Goal: Navigation & Orientation: Find specific page/section

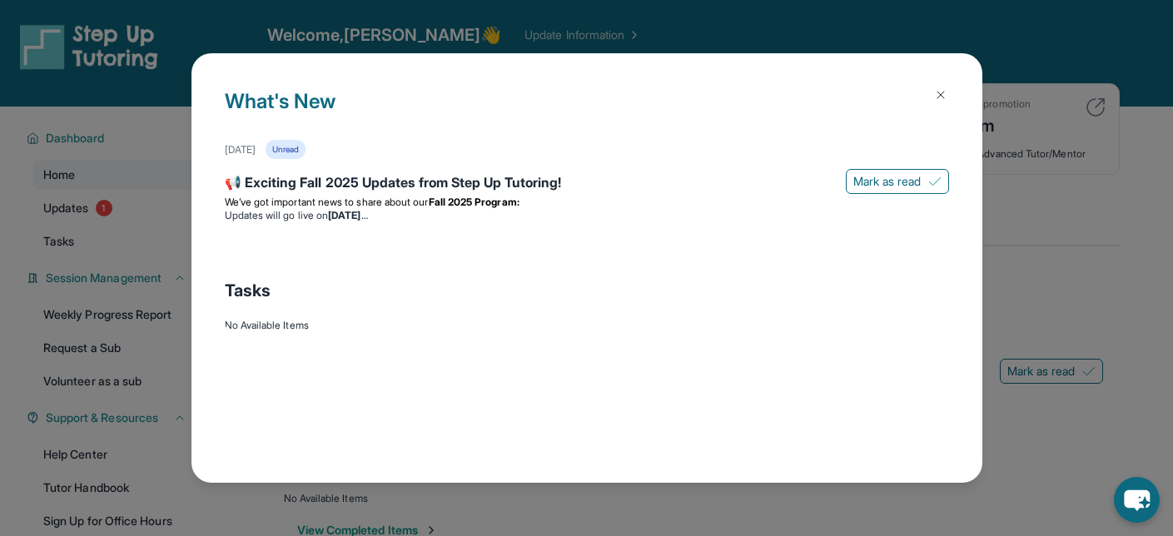
click at [937, 88] on img at bounding box center [940, 94] width 13 height 13
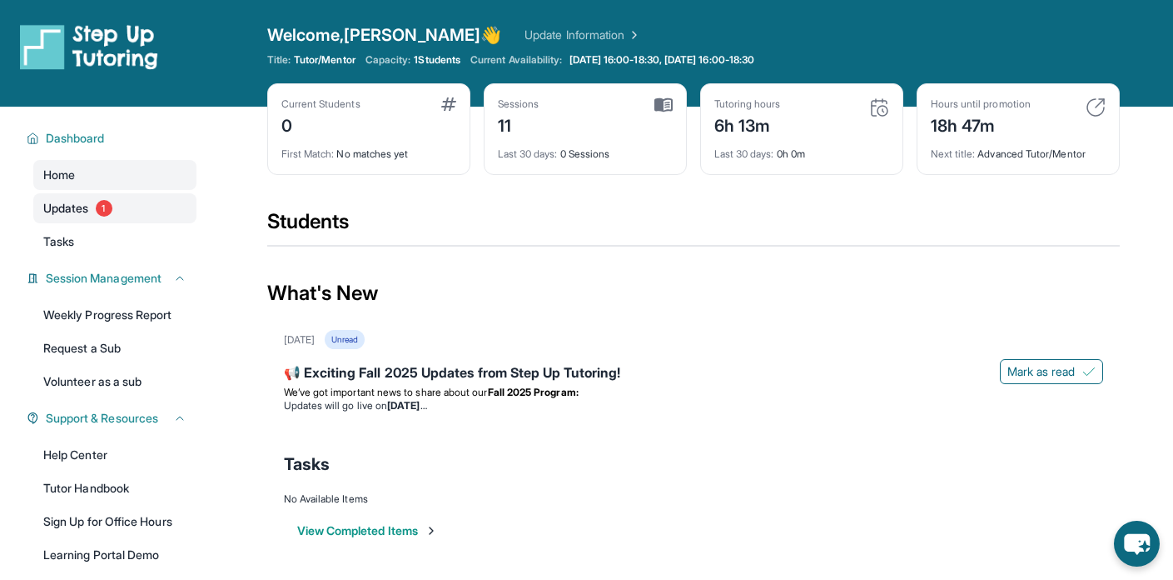
click at [91, 203] on link "Updates 1" at bounding box center [114, 208] width 163 height 30
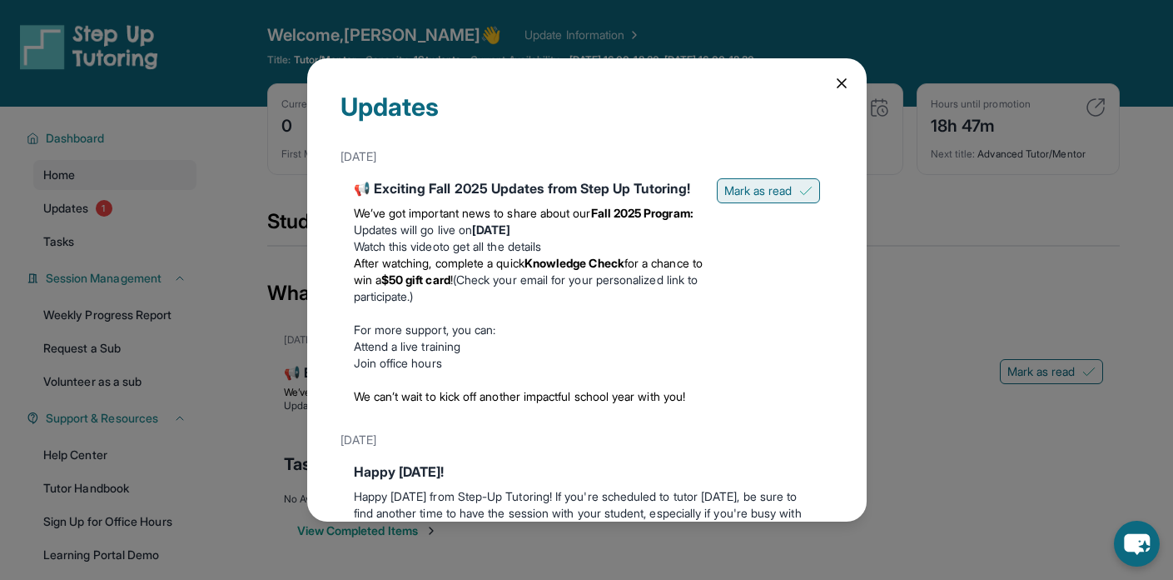
click at [773, 195] on span "Mark as read" at bounding box center [758, 190] width 68 height 17
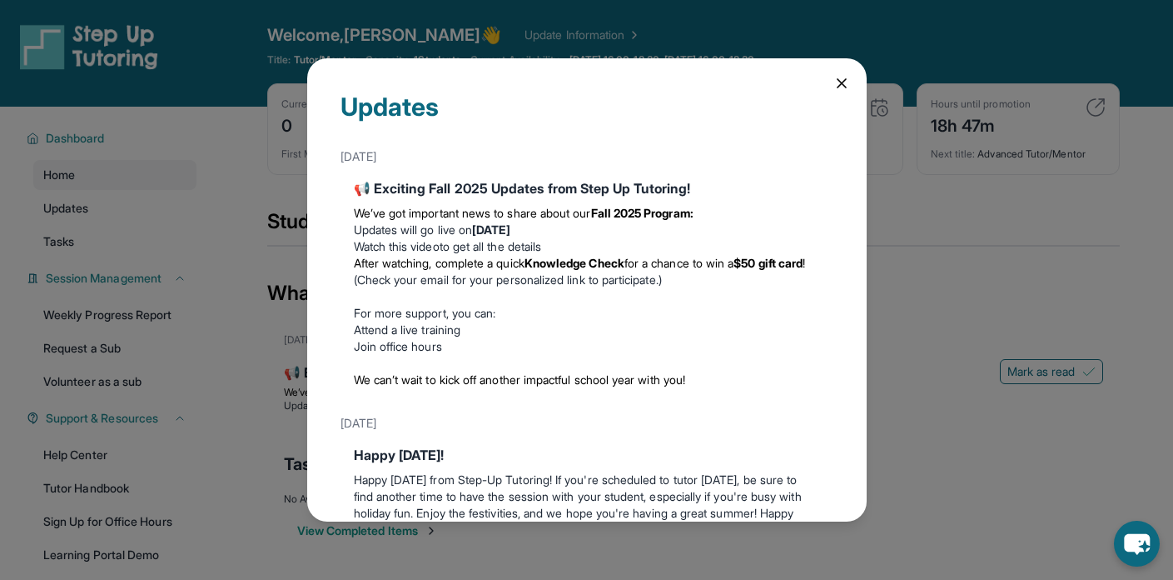
click at [834, 77] on icon at bounding box center [842, 83] width 17 height 17
